Goal: Information Seeking & Learning: Check status

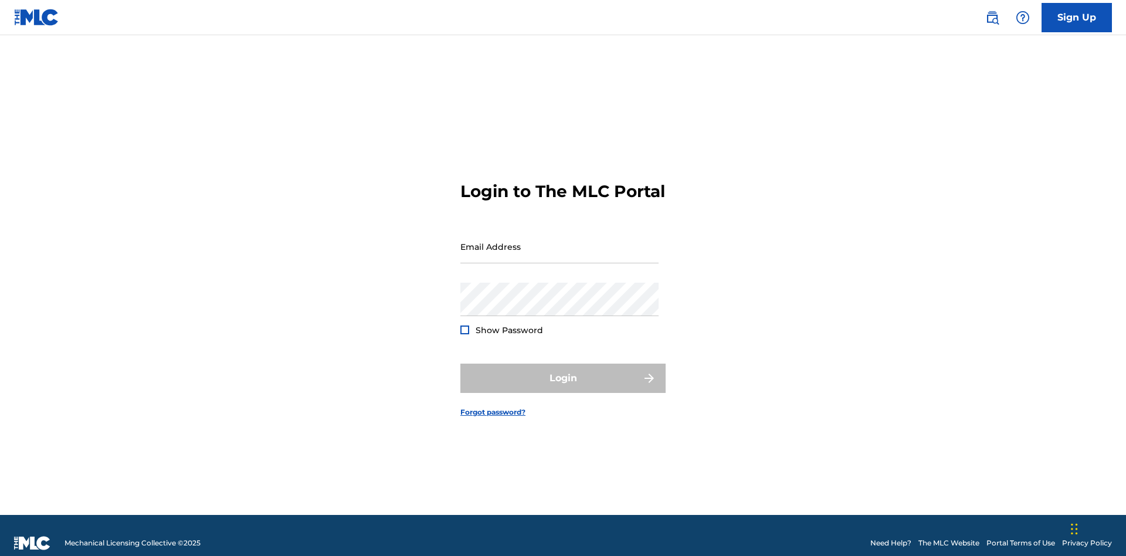
scroll to position [15, 0]
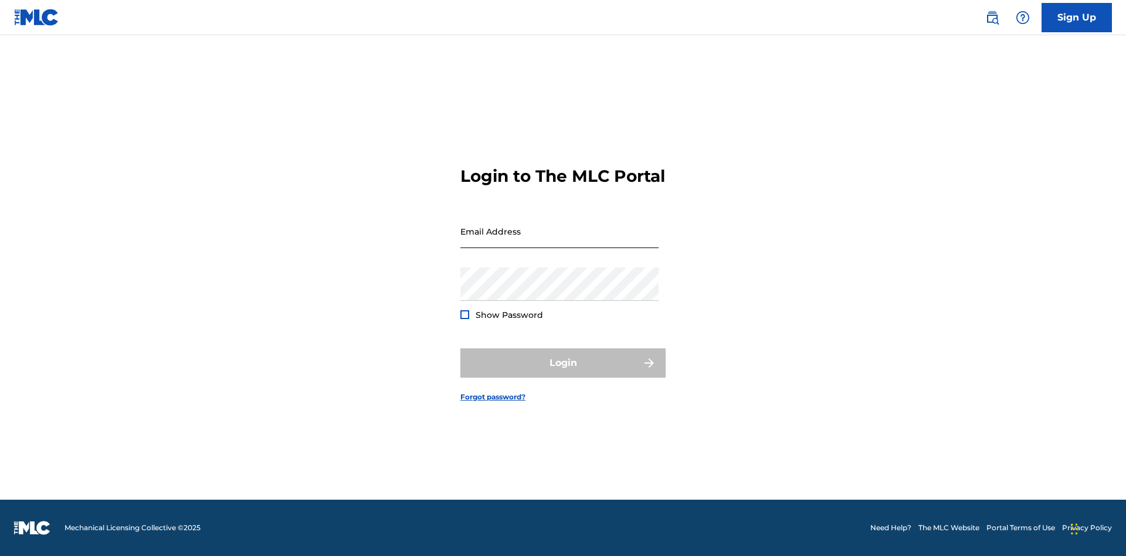
click at [559, 241] on input "Email Address" at bounding box center [559, 231] width 198 height 33
type input "Duke.McTesterson@gmail.com"
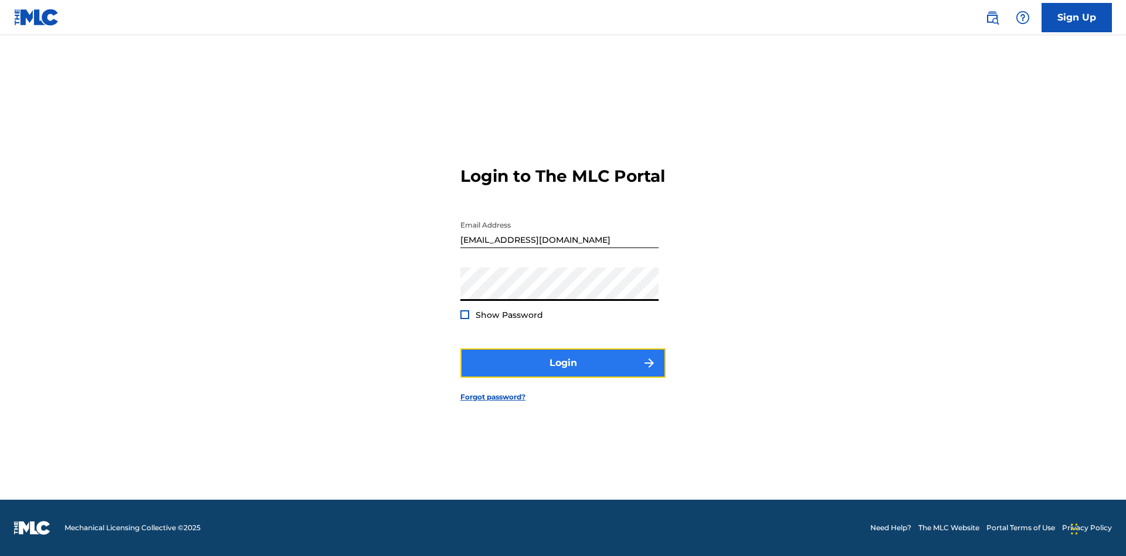
click at [563, 373] on button "Login" at bounding box center [562, 362] width 205 height 29
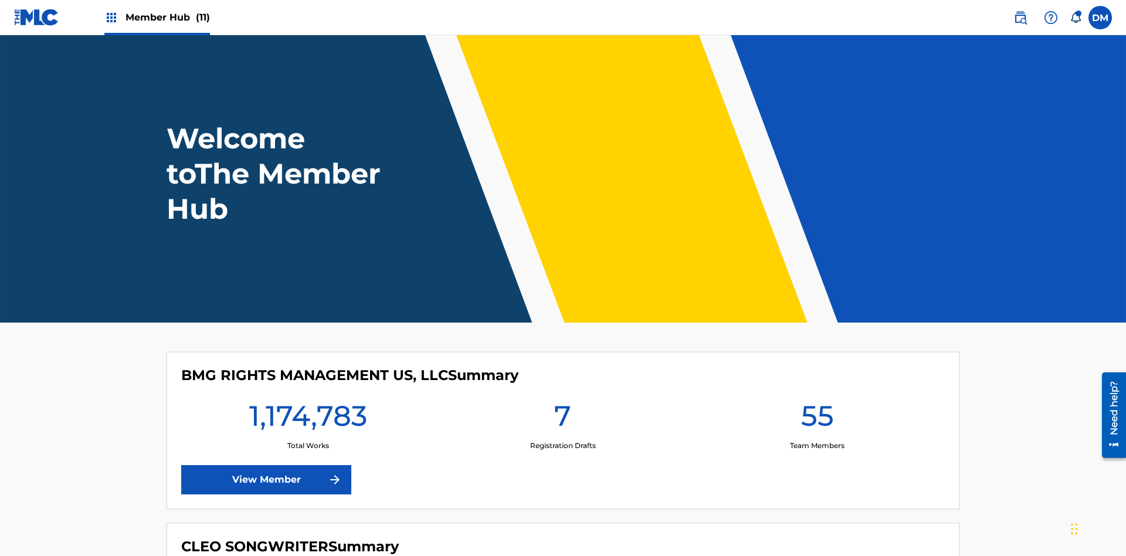
click at [167, 17] on span "Member Hub (11)" at bounding box center [167, 17] width 84 height 13
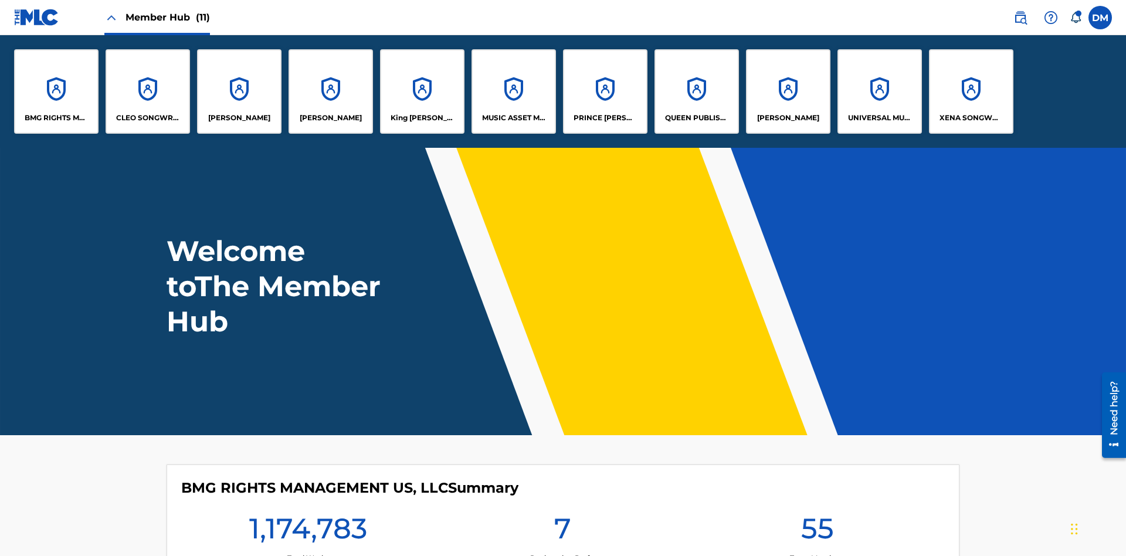
scroll to position [42, 0]
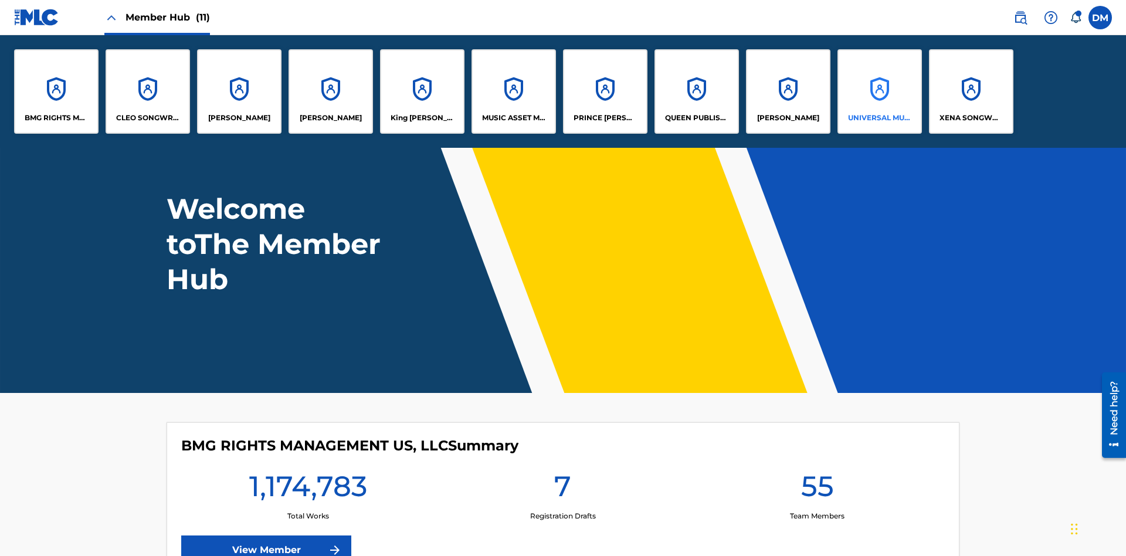
click at [879, 118] on p "UNIVERSAL MUSIC PUB GROUP" at bounding box center [880, 118] width 64 height 11
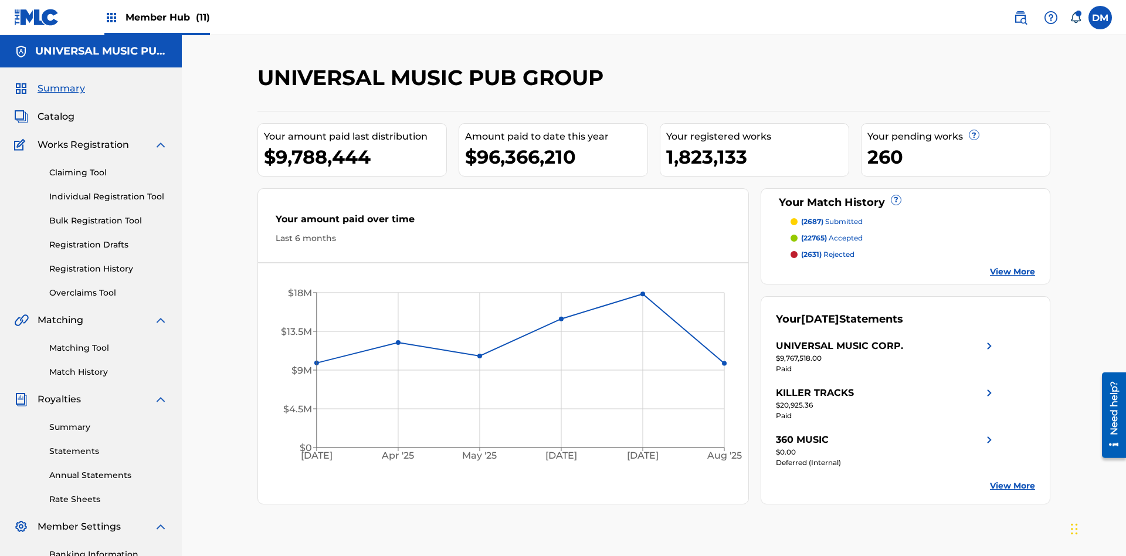
scroll to position [171, 0]
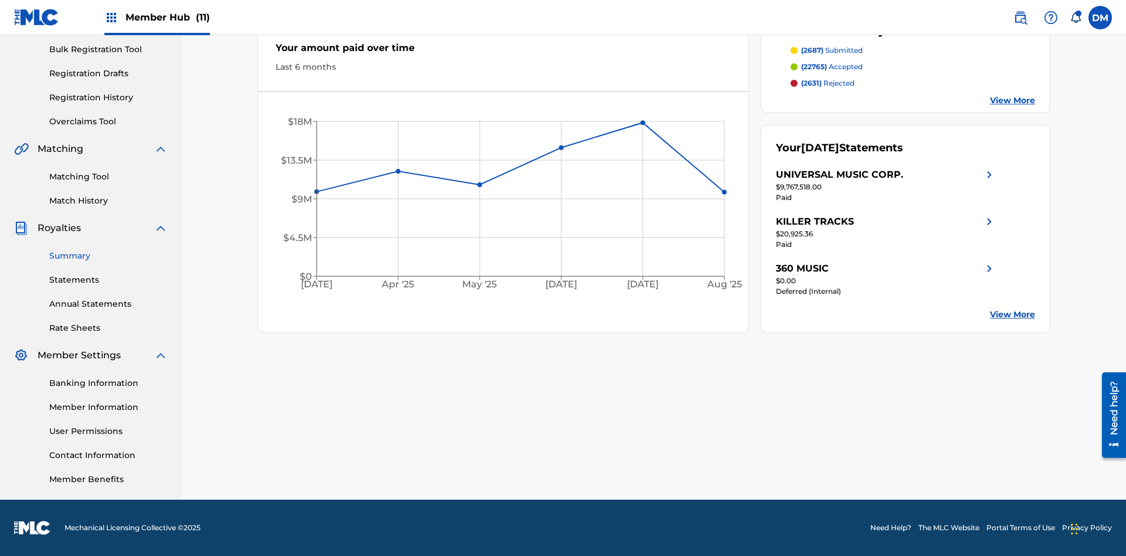
click at [108, 256] on link "Summary" at bounding box center [108, 256] width 118 height 12
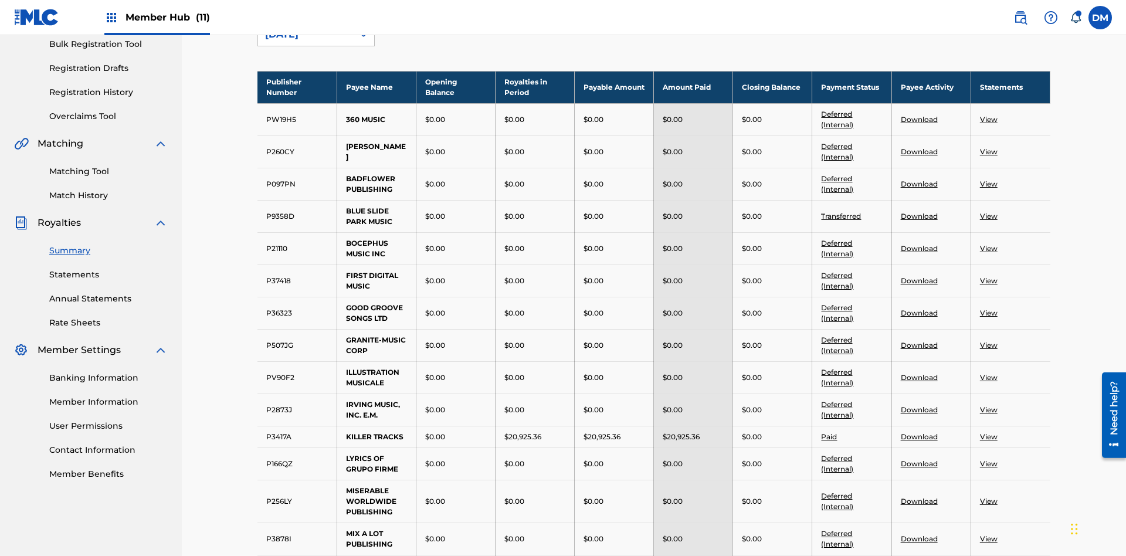
scroll to position [130, 0]
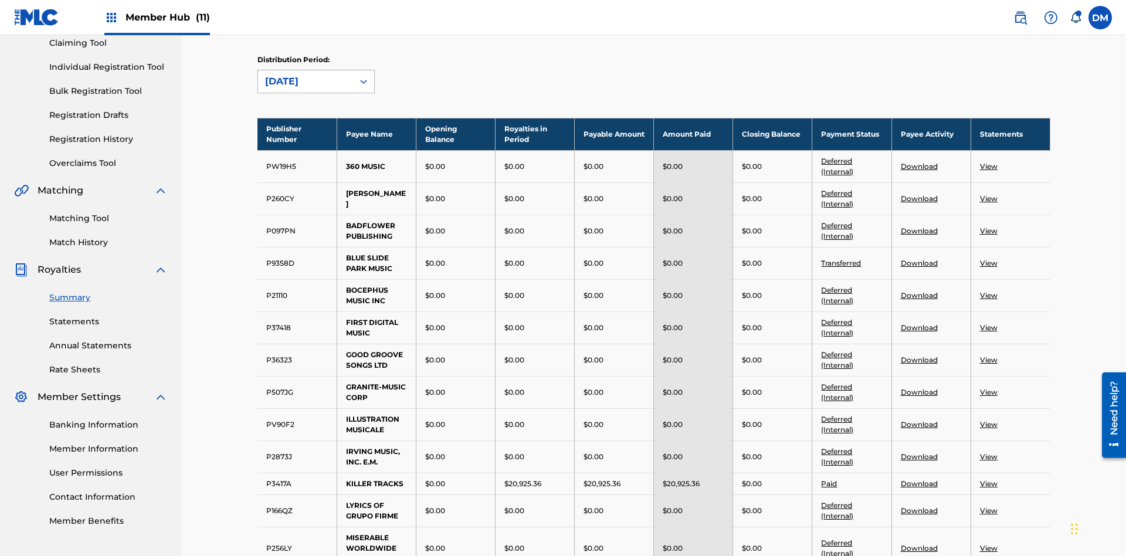
click at [305, 81] on div "August 2025" at bounding box center [305, 81] width 81 height 14
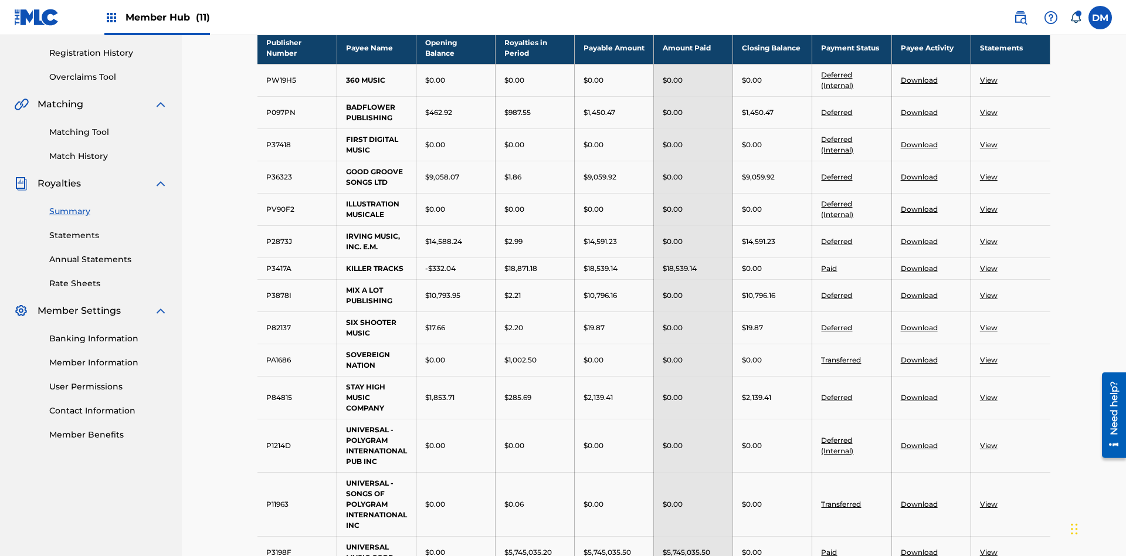
scroll to position [581, 0]
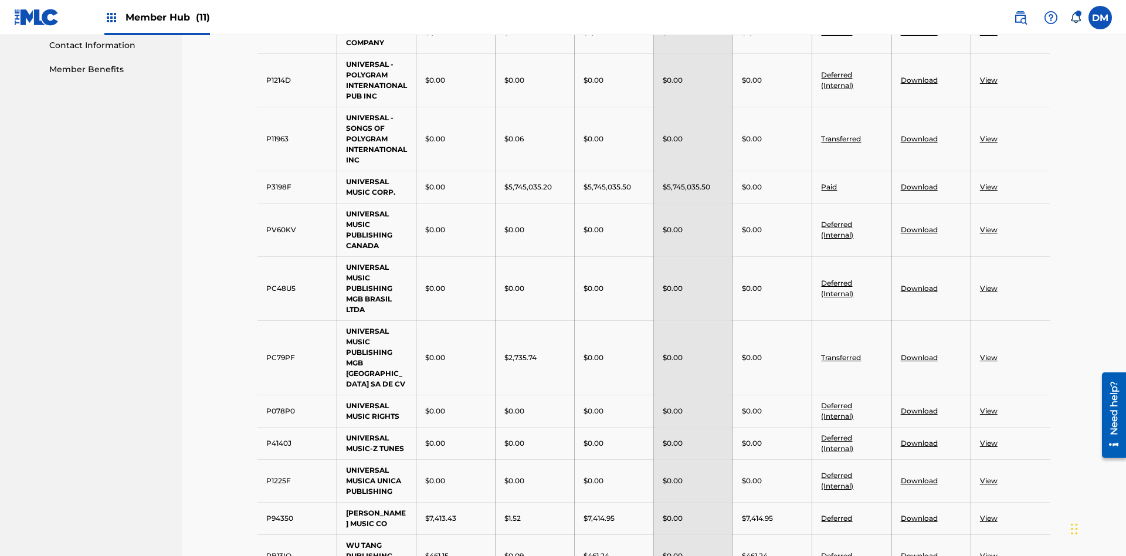
click at [837, 74] on link "Deferred (Internal)" at bounding box center [837, 79] width 32 height 19
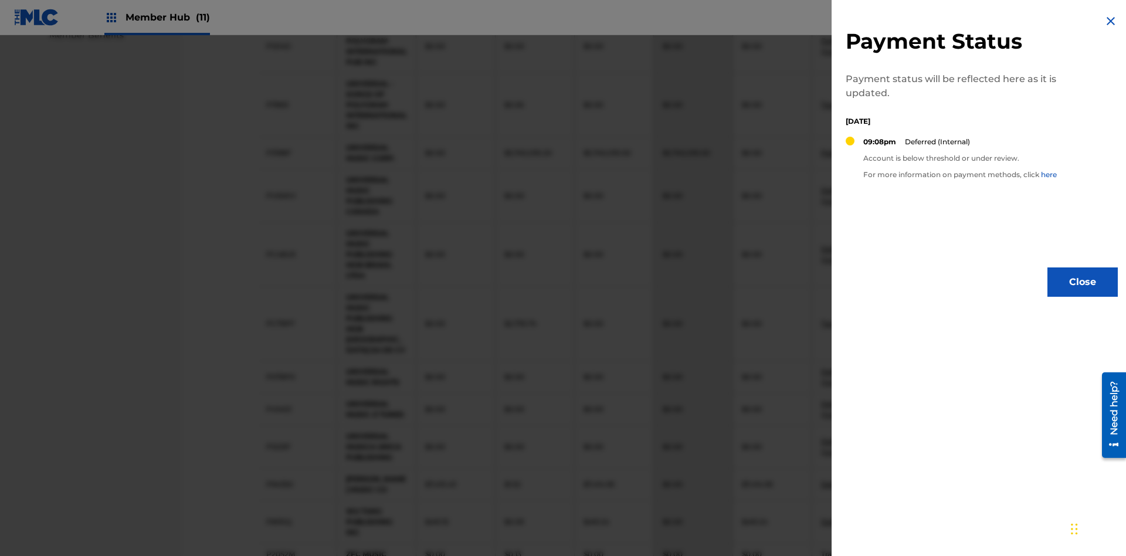
click at [1110, 21] on img at bounding box center [1110, 21] width 14 height 14
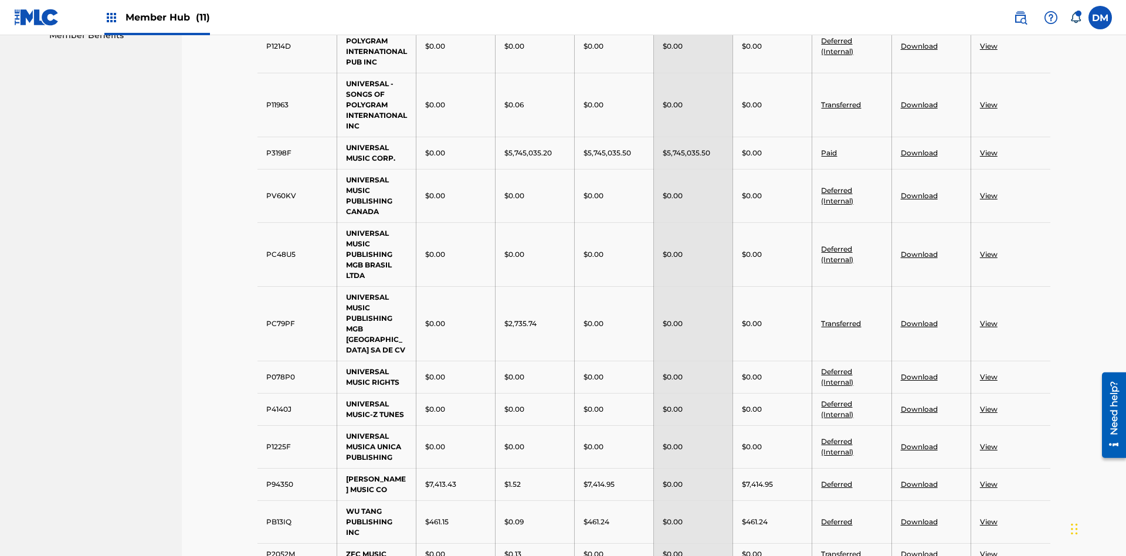
scroll to position [409, 0]
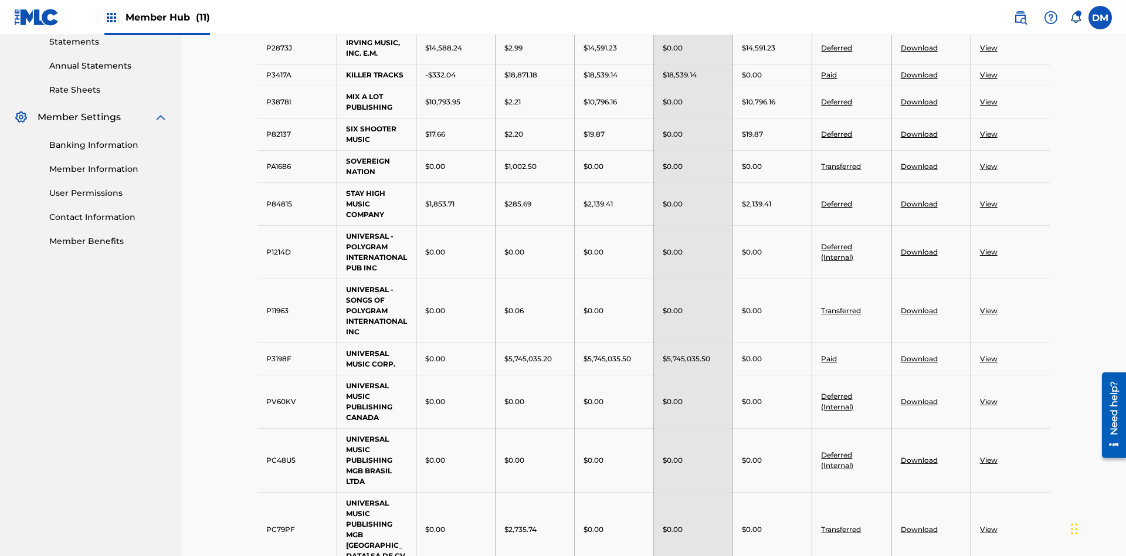
click at [829, 74] on link "Paid" at bounding box center [829, 74] width 16 height 9
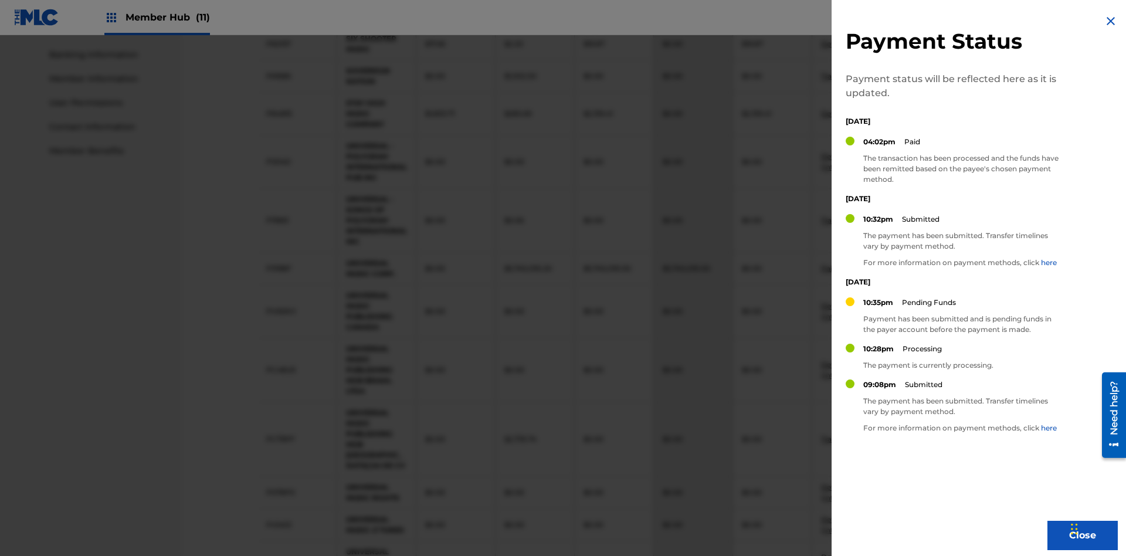
click at [1110, 21] on img at bounding box center [1110, 21] width 14 height 14
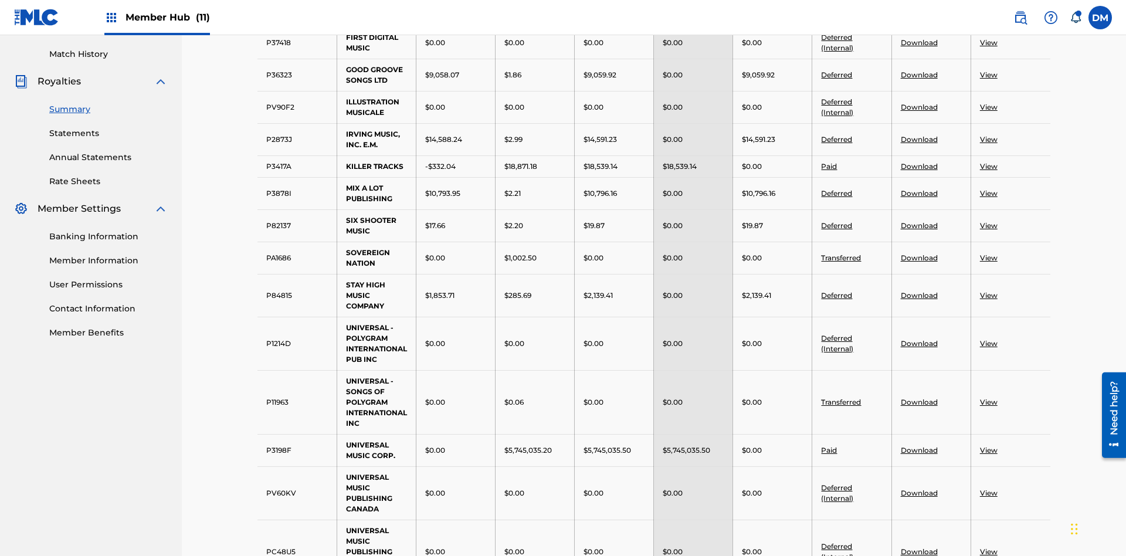
scroll to position [306, 0]
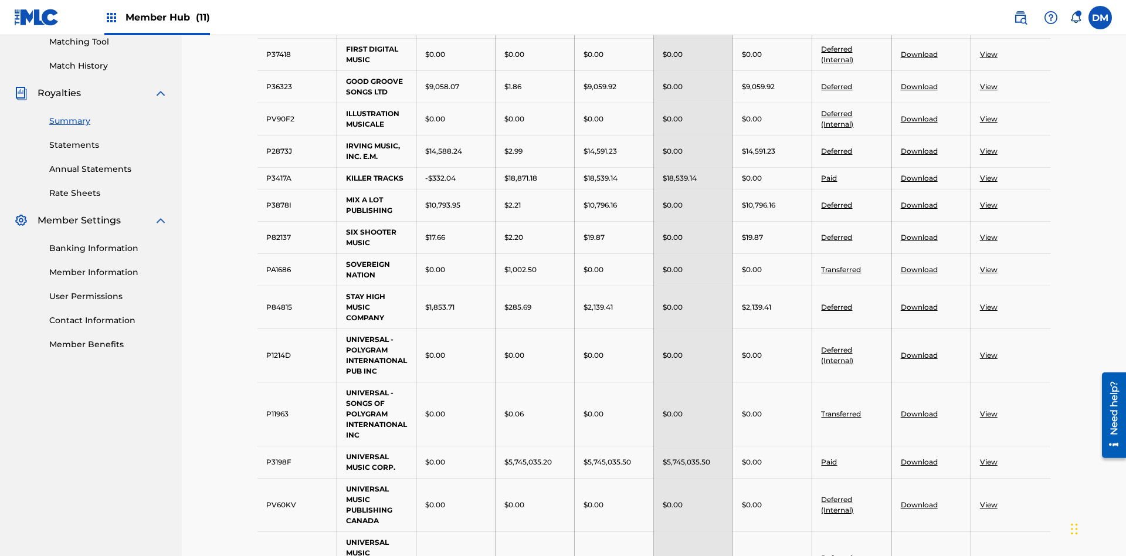
click at [918, 86] on link "Download" at bounding box center [918, 86] width 37 height 9
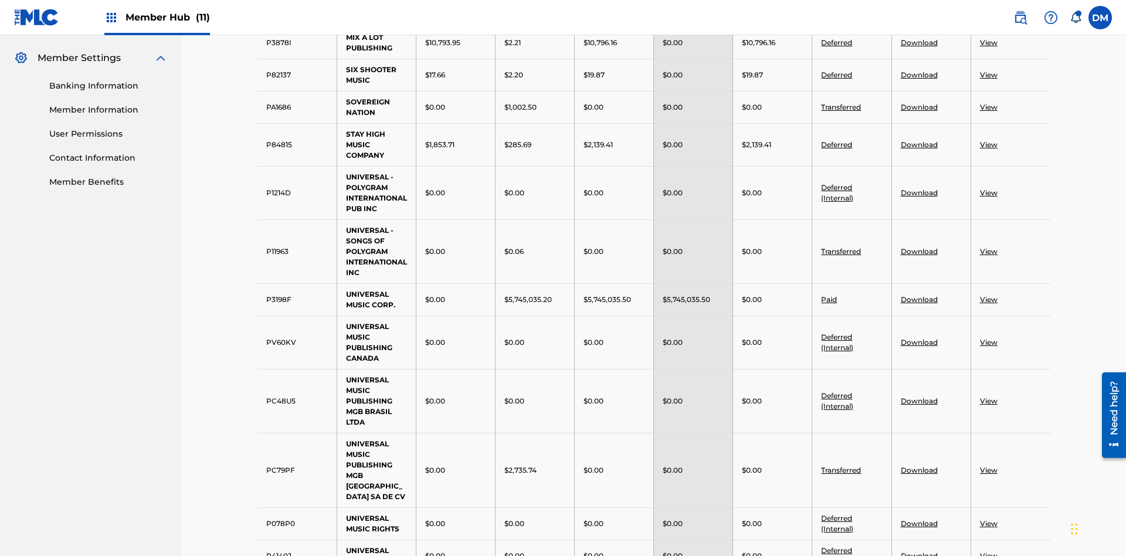
scroll to position [457, 0]
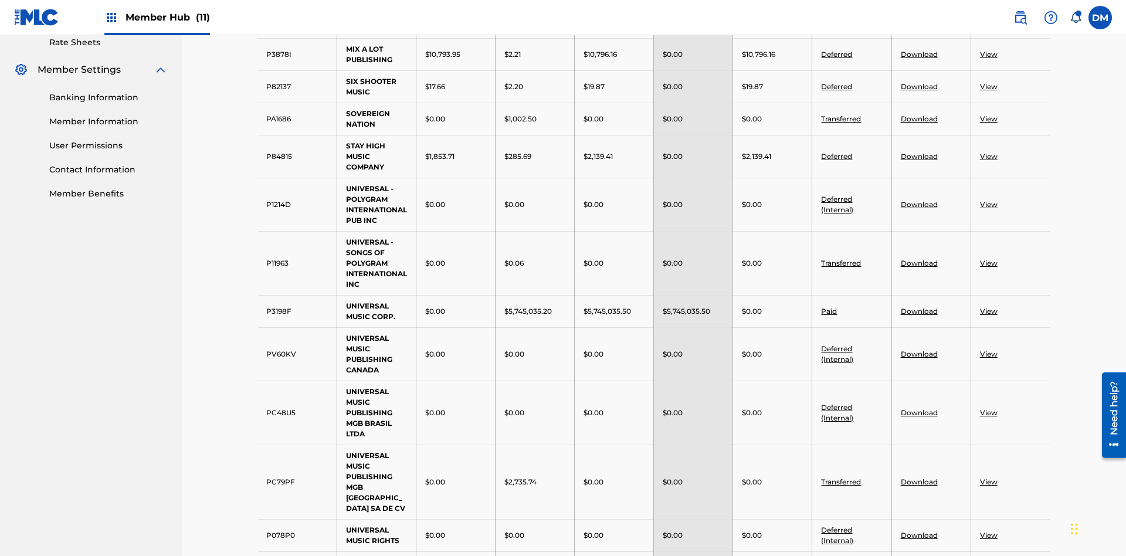
click at [918, 86] on link "Download" at bounding box center [918, 86] width 37 height 9
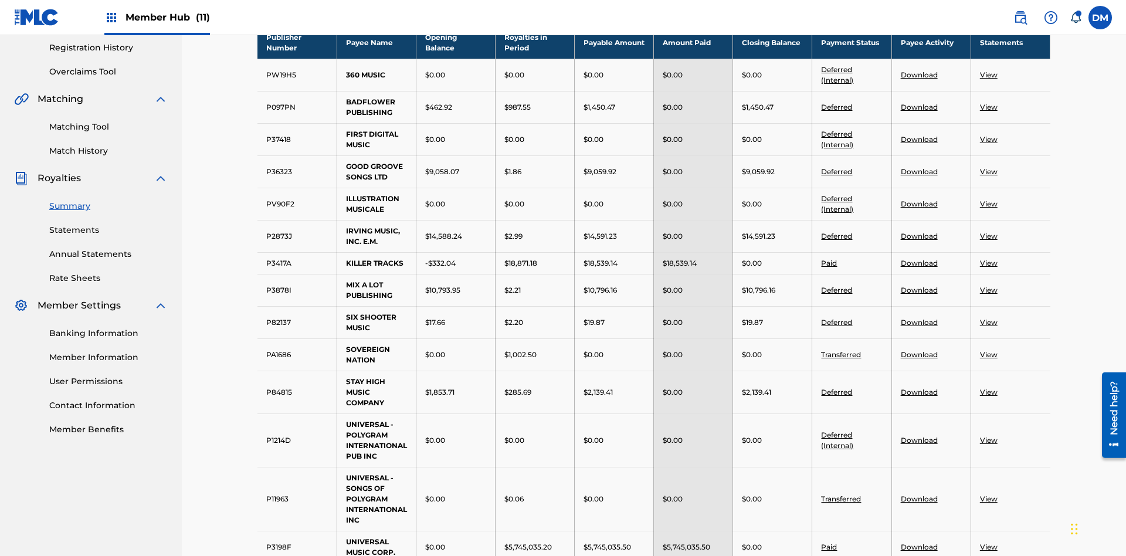
scroll to position [338, 0]
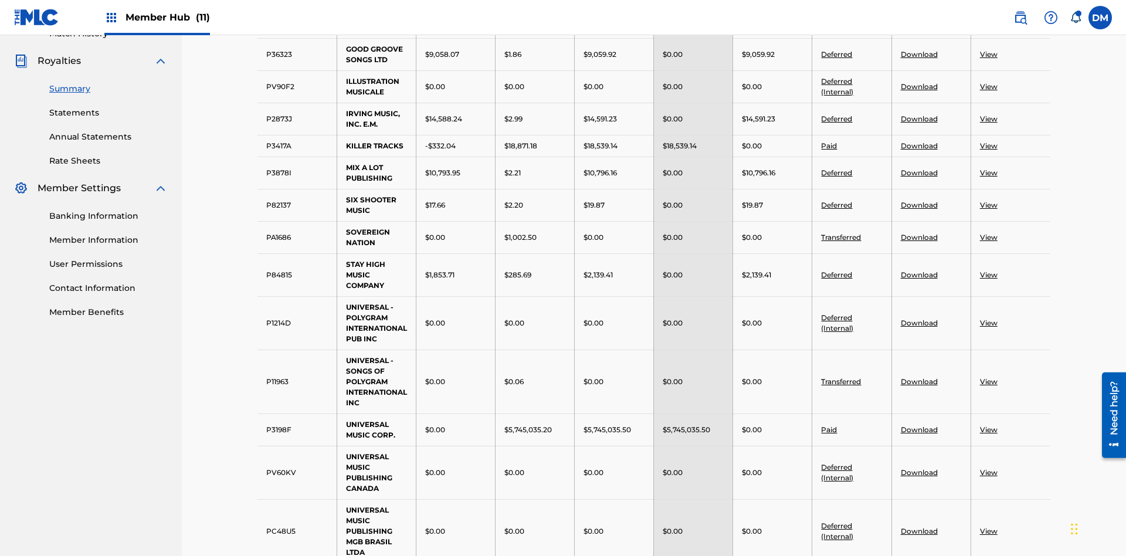
click at [988, 82] on link "View" at bounding box center [989, 86] width 18 height 9
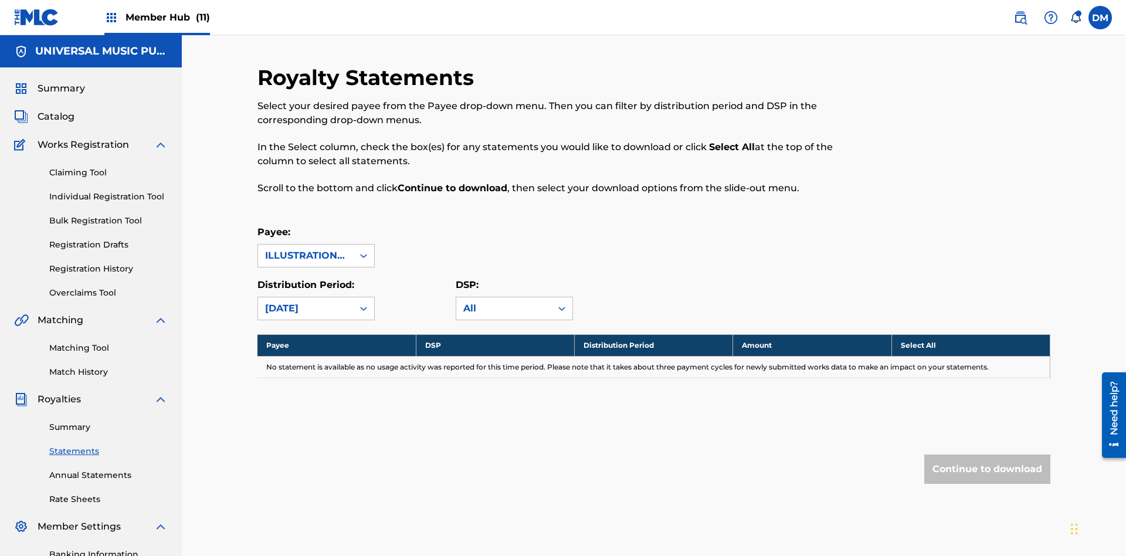
scroll to position [171, 0]
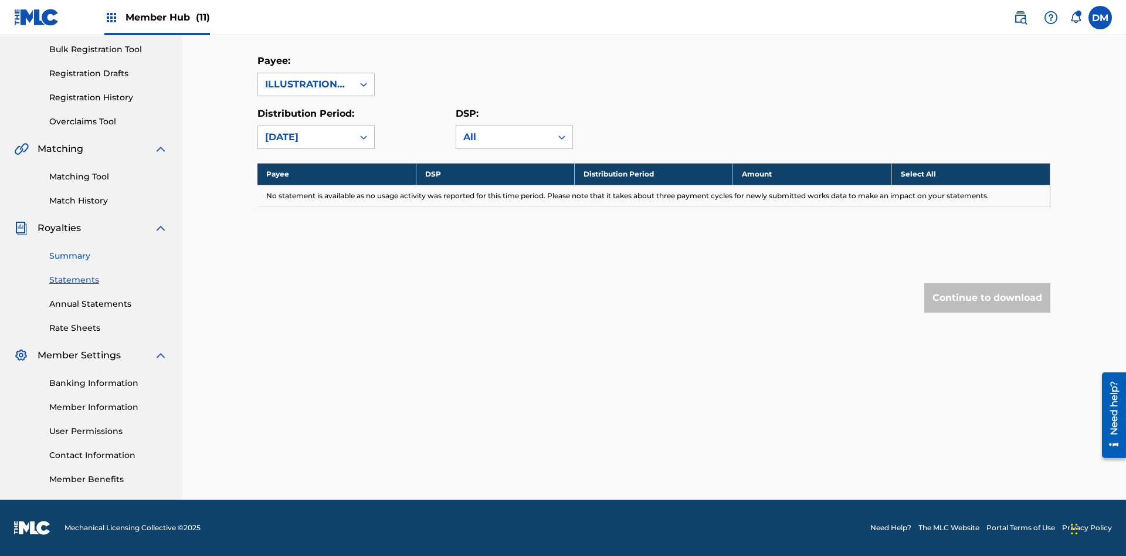
click at [108, 256] on link "Summary" at bounding box center [108, 256] width 118 height 12
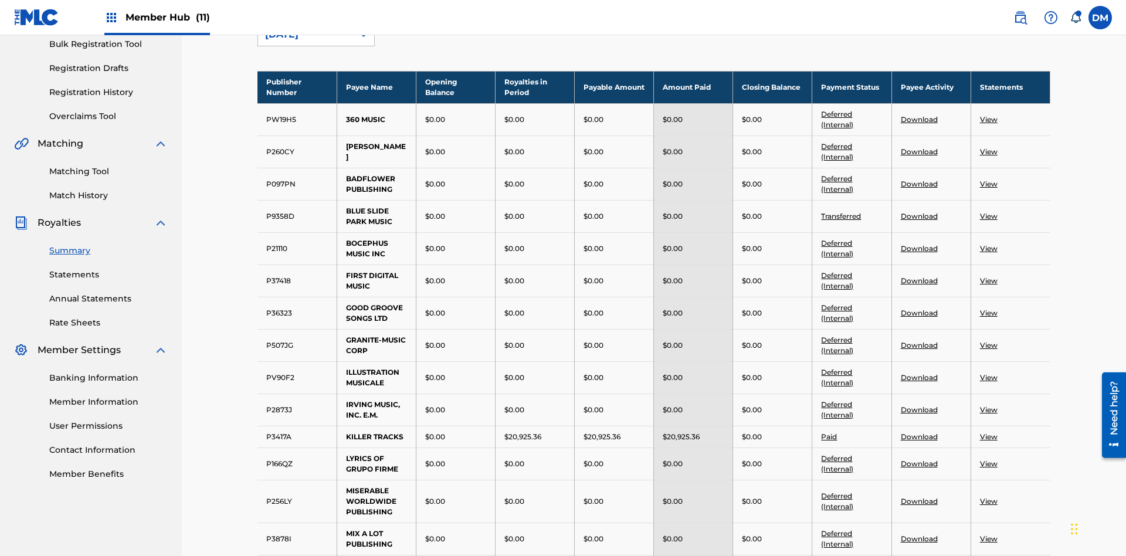
scroll to position [130, 0]
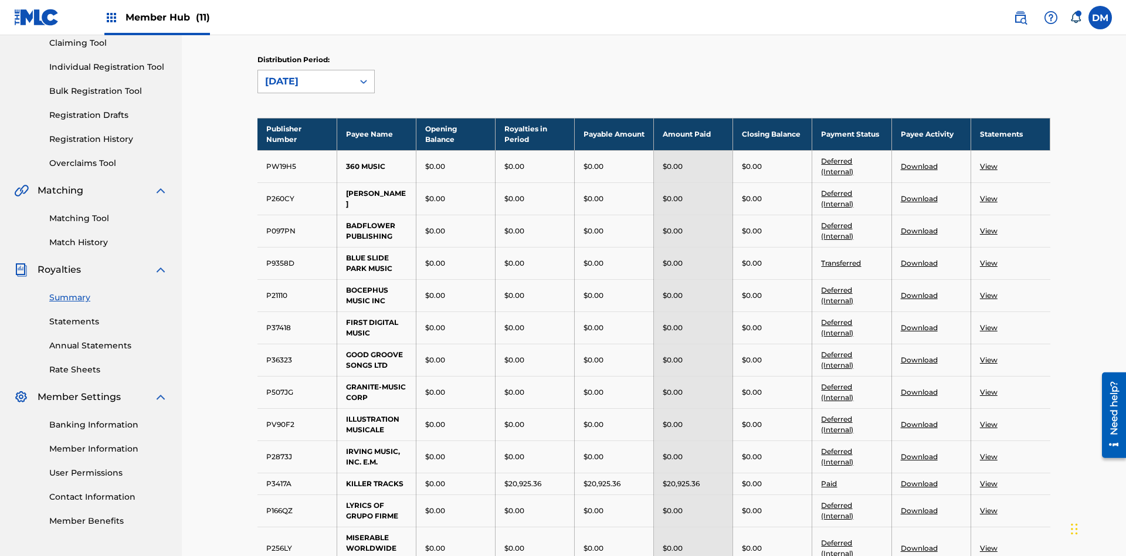
click at [305, 81] on div "August 2025" at bounding box center [305, 81] width 81 height 14
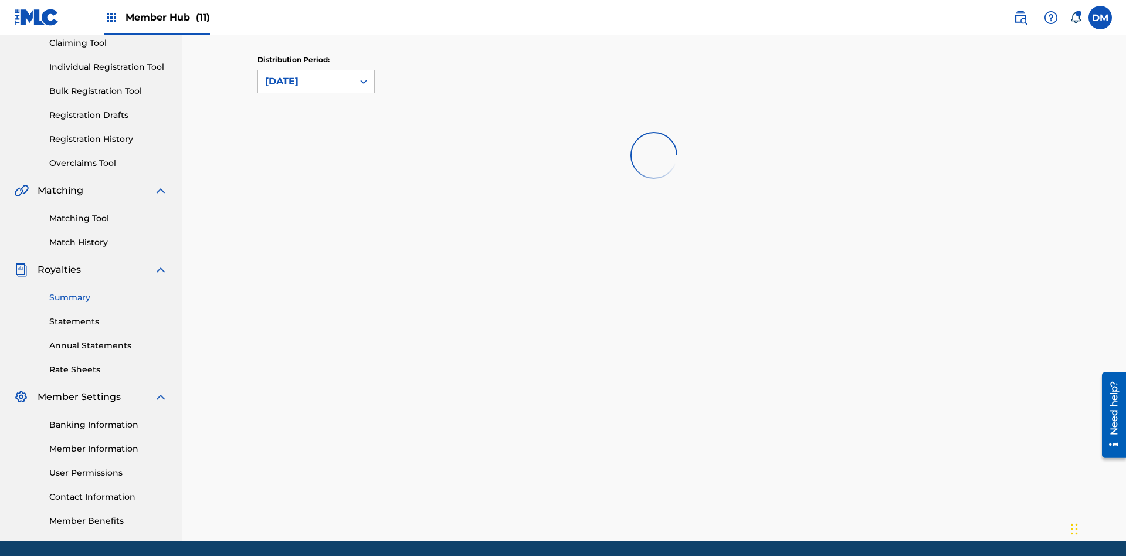
scroll to position [0, 0]
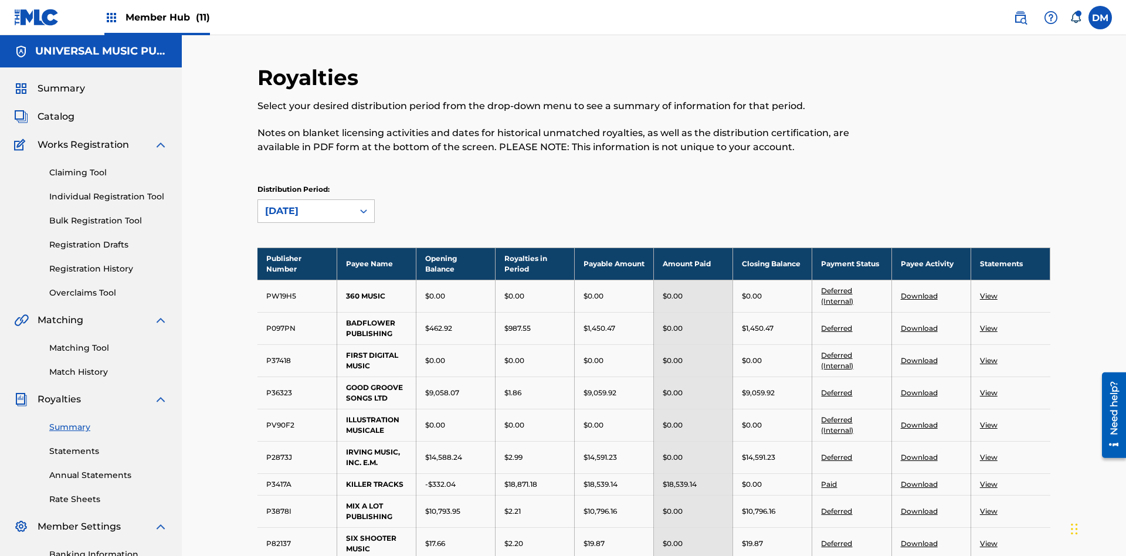
click at [988, 453] on link "View" at bounding box center [989, 457] width 18 height 9
